Goal: Task Accomplishment & Management: Manage account settings

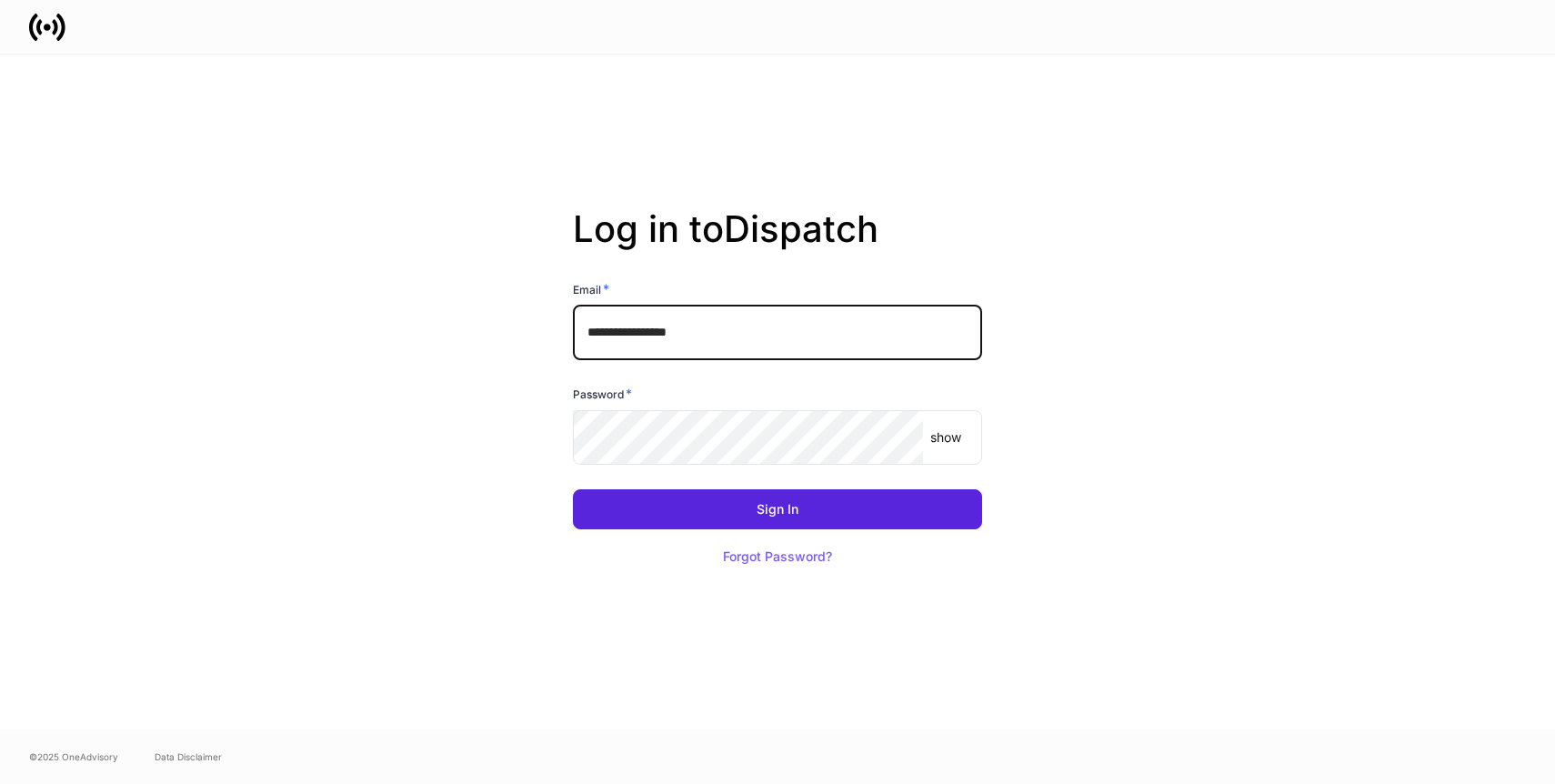
click at [764, 333] on input "**********" at bounding box center [777, 332] width 409 height 55
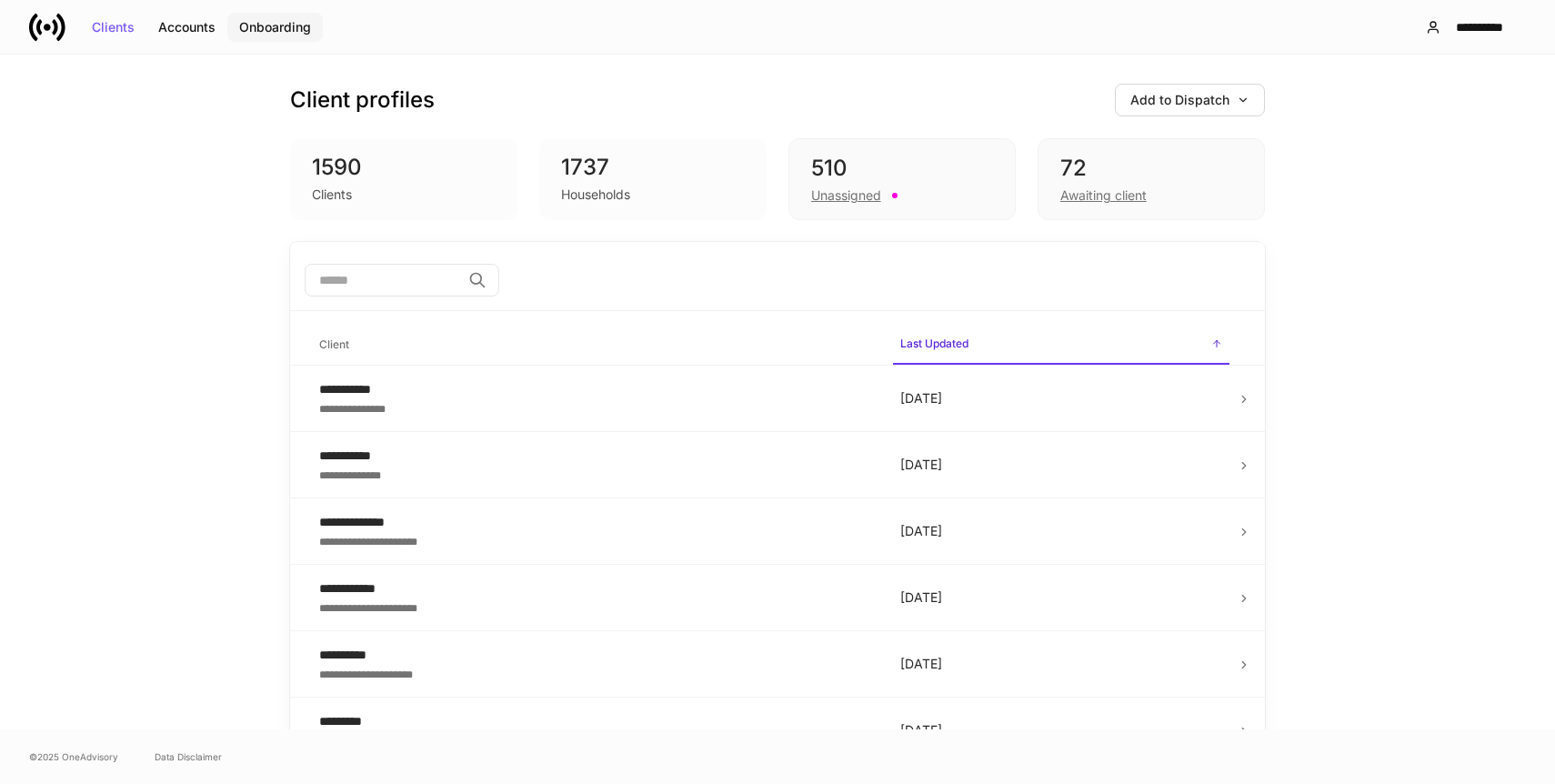
click at [297, 23] on div "Onboarding" at bounding box center [275, 28] width 71 height 13
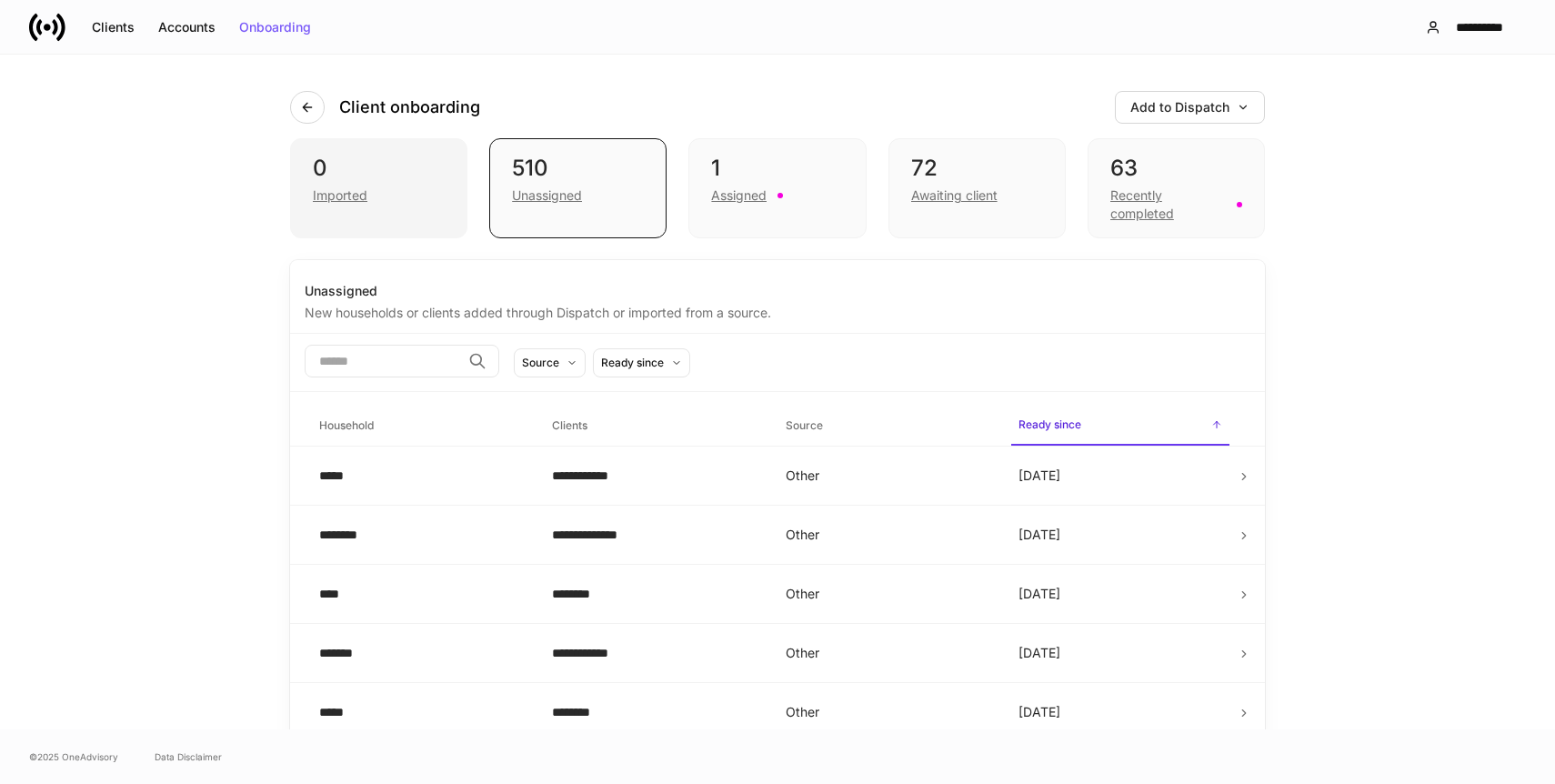
click at [344, 174] on div "0" at bounding box center [379, 168] width 132 height 29
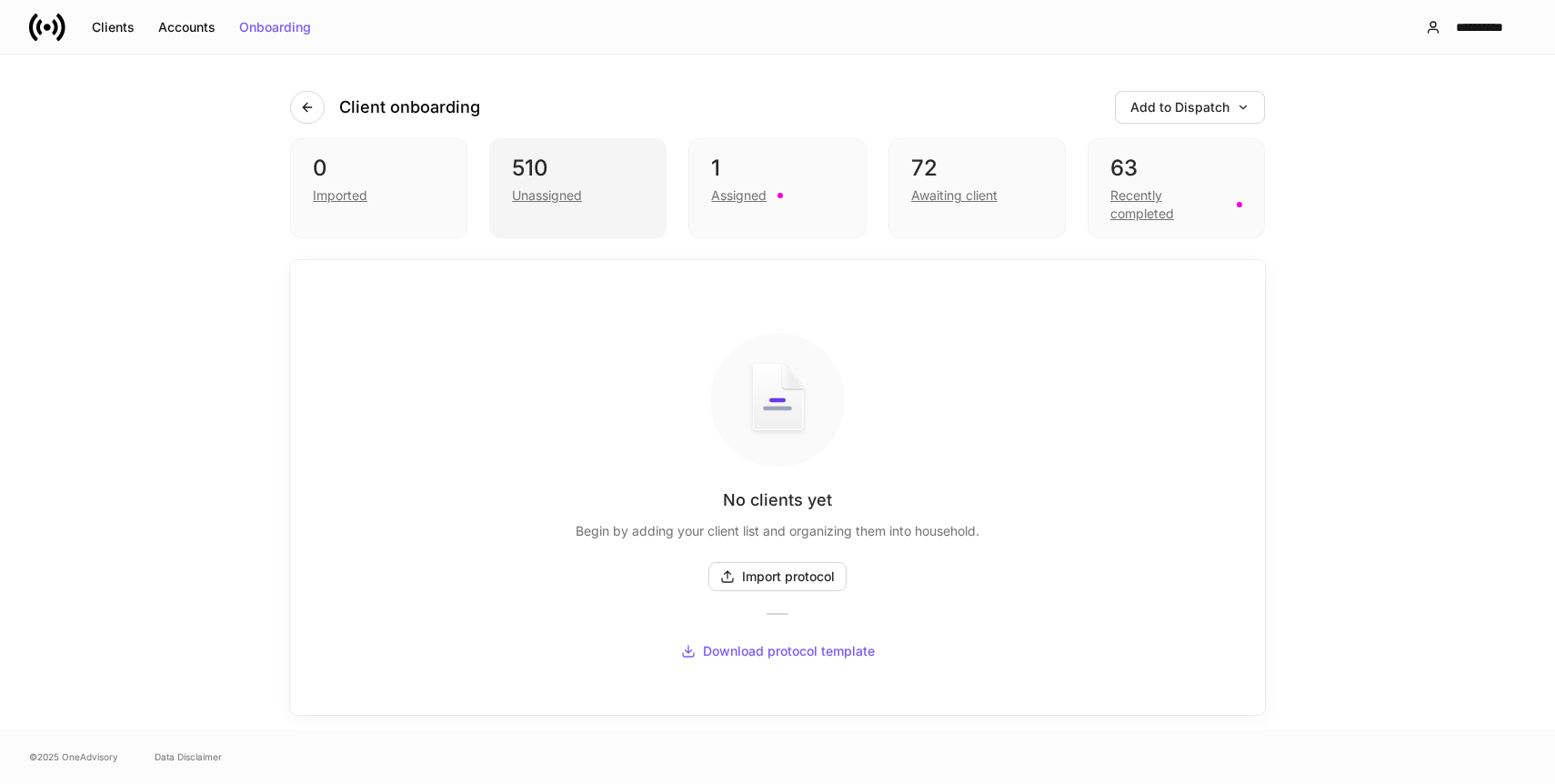
click at [573, 190] on div "Unassigned" at bounding box center [547, 196] width 70 height 19
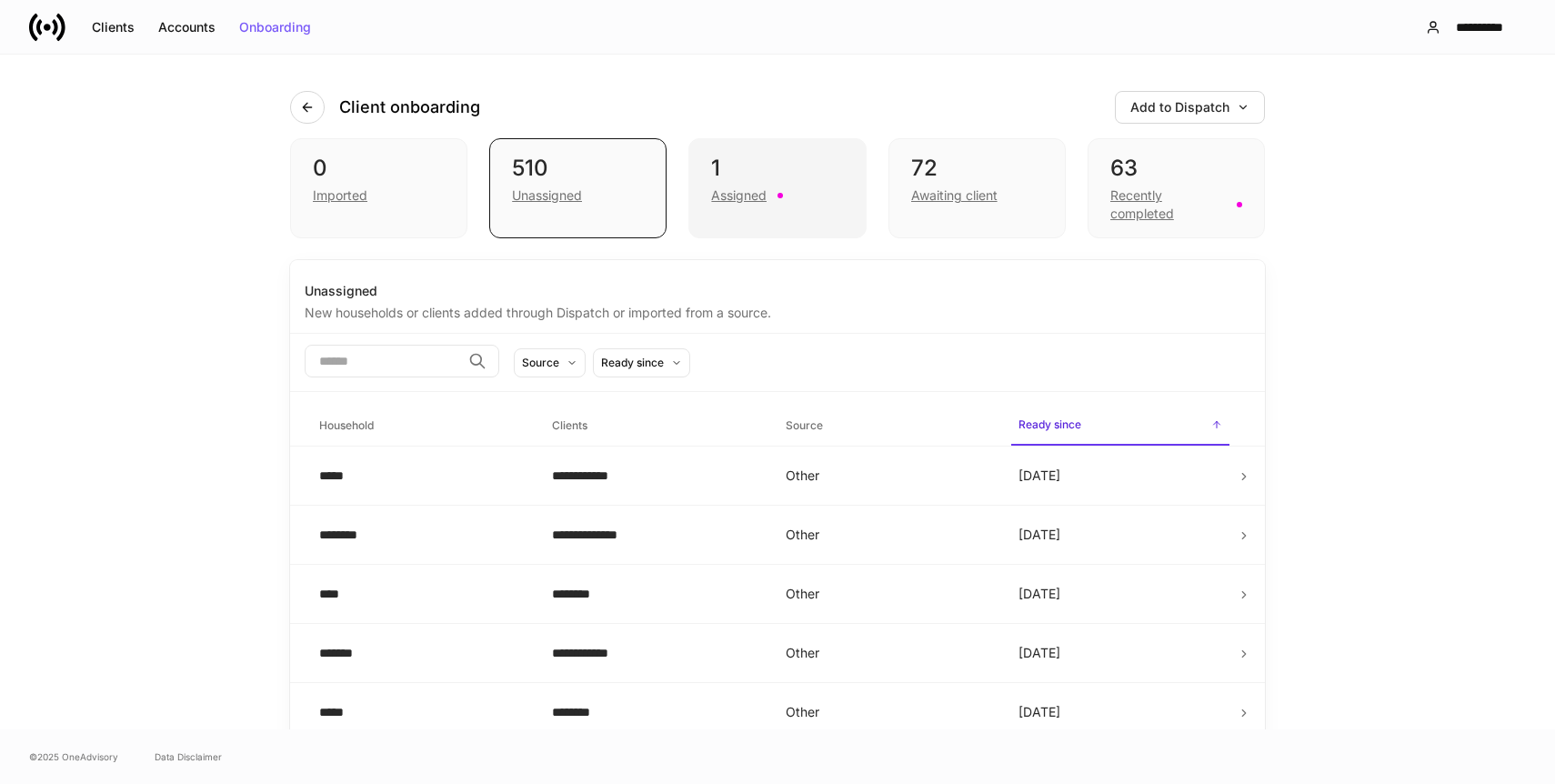
click at [759, 175] on div "1" at bounding box center [777, 168] width 132 height 29
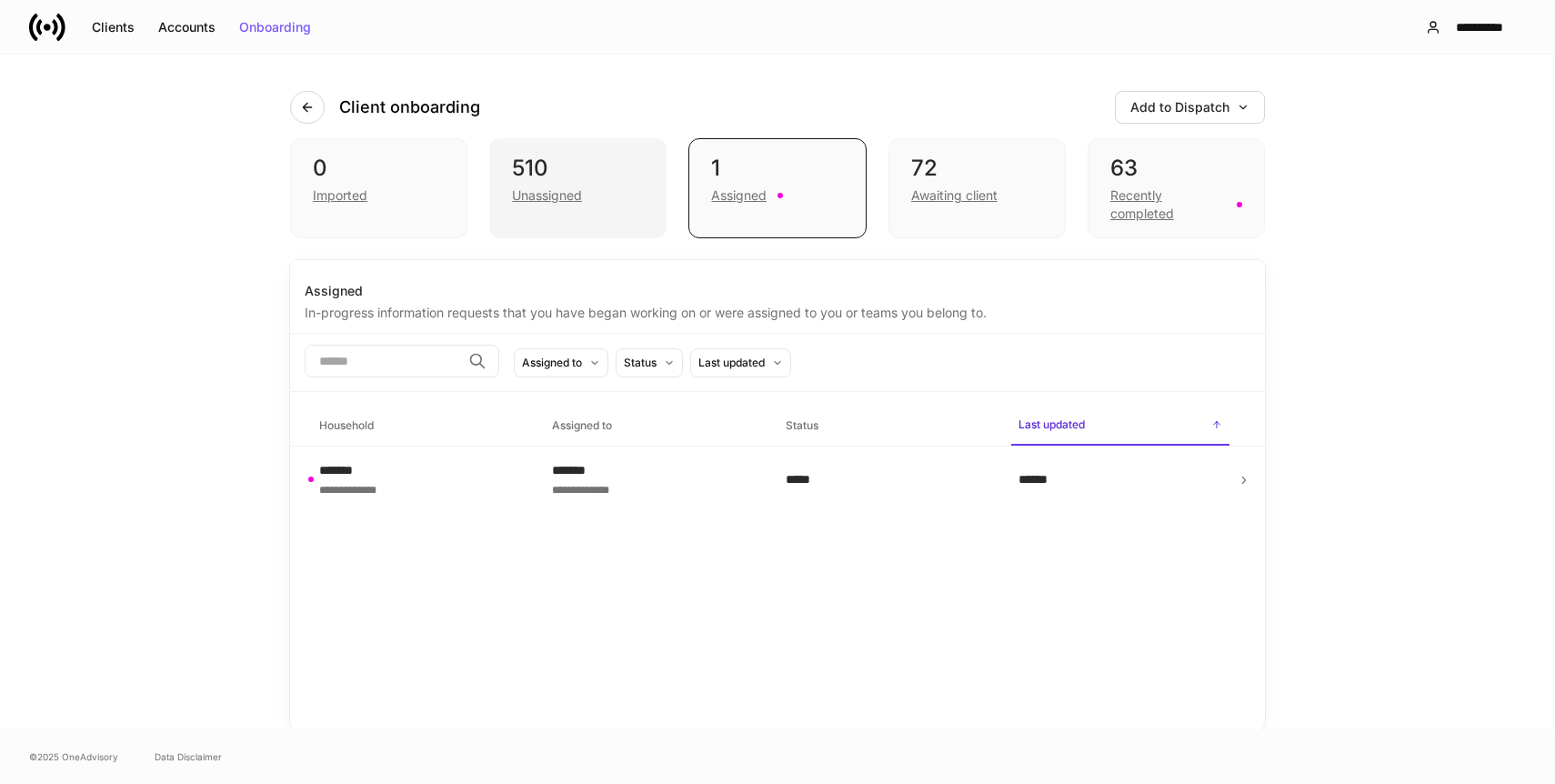
click at [606, 196] on div "Unassigned" at bounding box center [578, 194] width 132 height 22
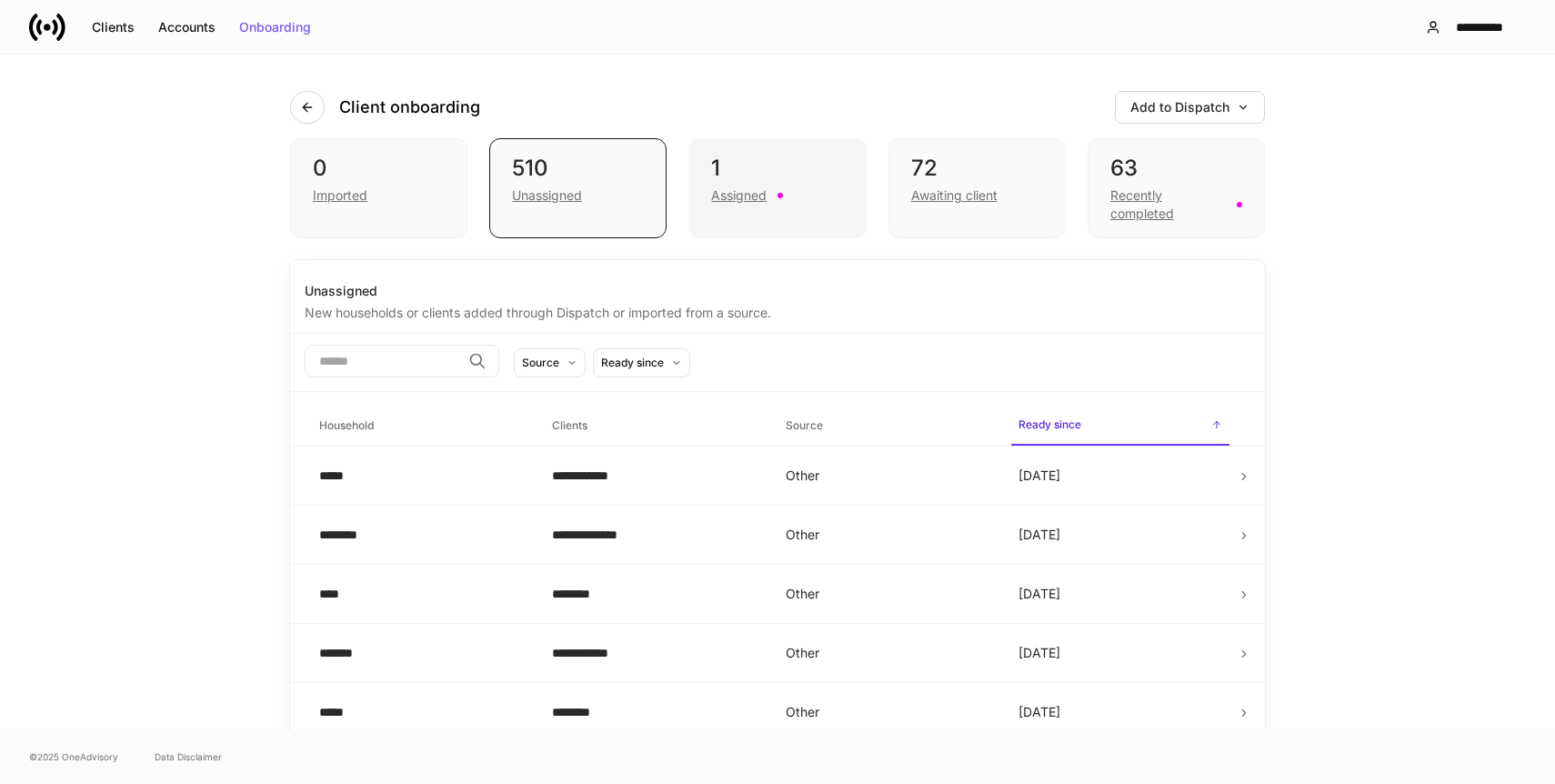
click at [743, 208] on div "1 Assigned" at bounding box center [777, 188] width 177 height 100
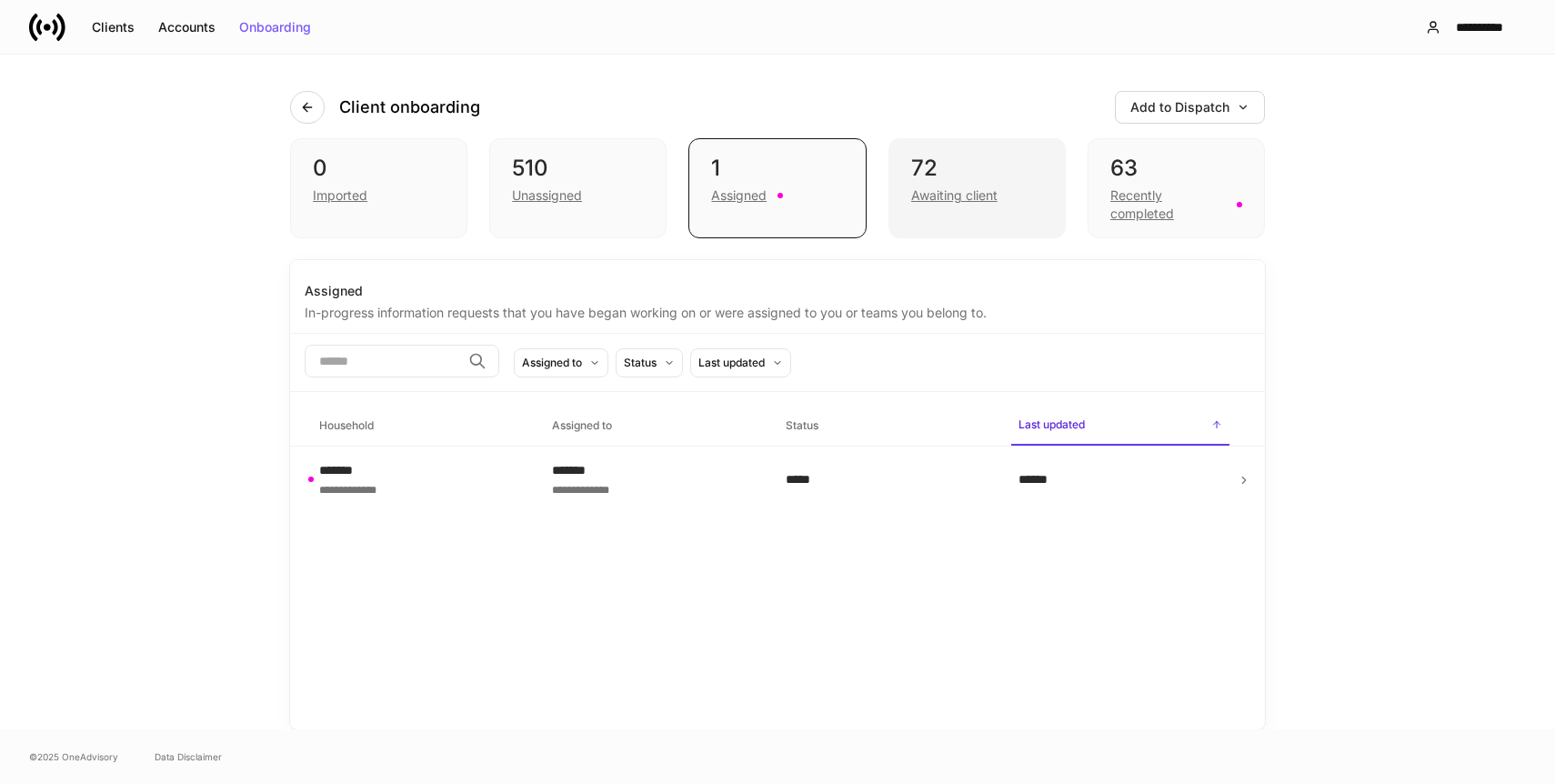
click at [950, 179] on div "72" at bounding box center [978, 168] width 132 height 29
